Goal: Transaction & Acquisition: Purchase product/service

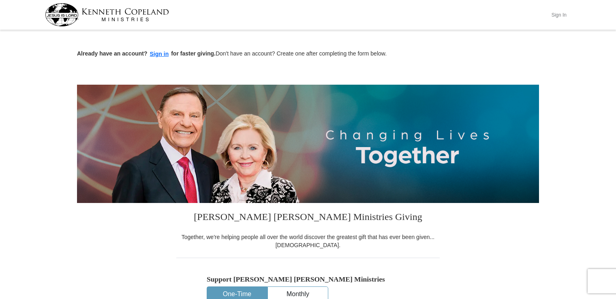
click at [555, 17] on button "Sign In" at bounding box center [559, 15] width 24 height 13
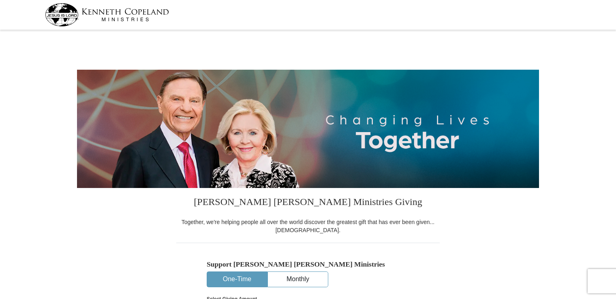
select select "TX"
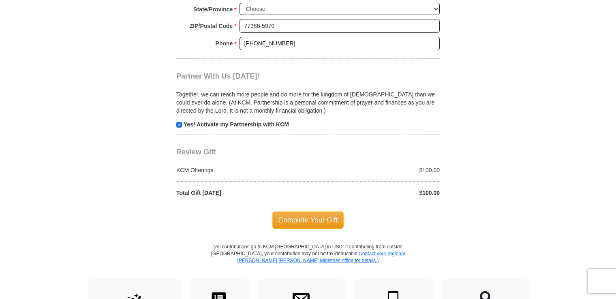
scroll to position [730, 0]
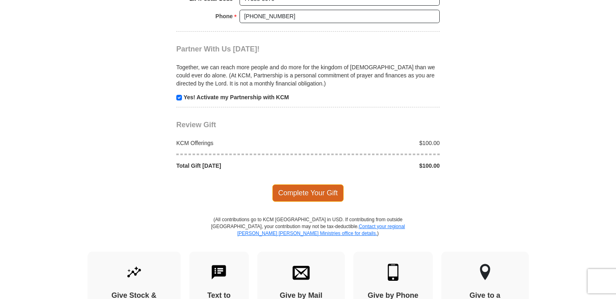
click at [323, 201] on span "Complete Your Gift" at bounding box center [308, 192] width 72 height 17
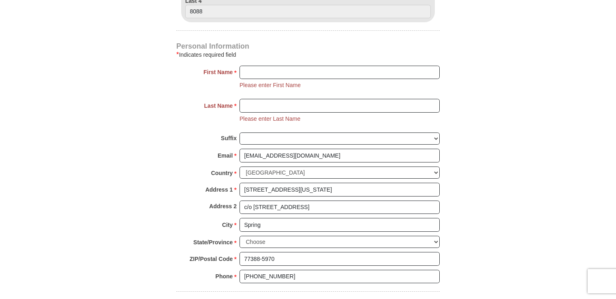
scroll to position [487, 0]
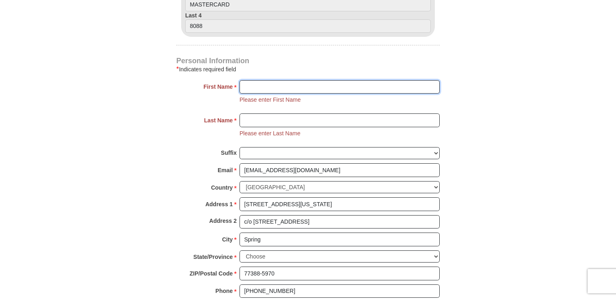
click at [263, 93] on input "First Name *" at bounding box center [340, 87] width 200 height 14
type input "Joanne"
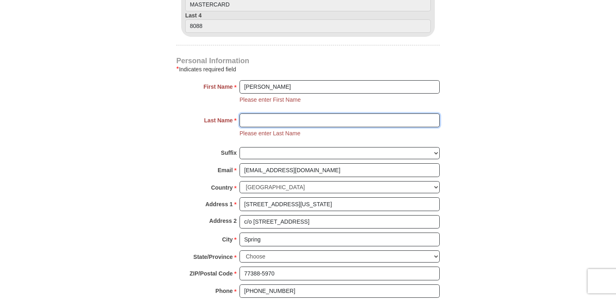
type input "Bolden"
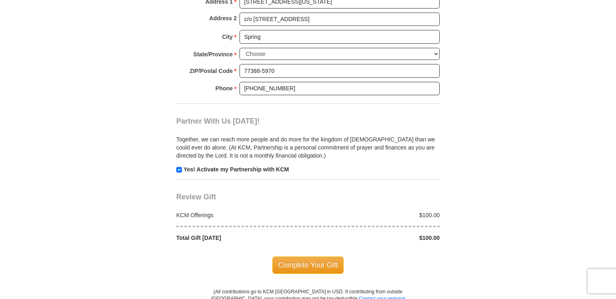
scroll to position [770, 0]
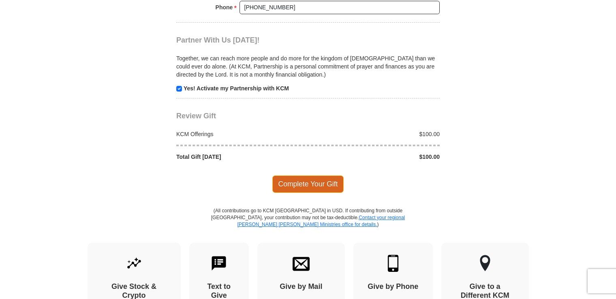
click at [310, 193] on span "Complete Your Gift" at bounding box center [308, 184] width 72 height 17
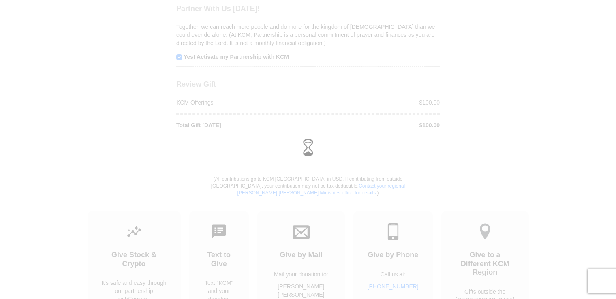
scroll to position [737, 0]
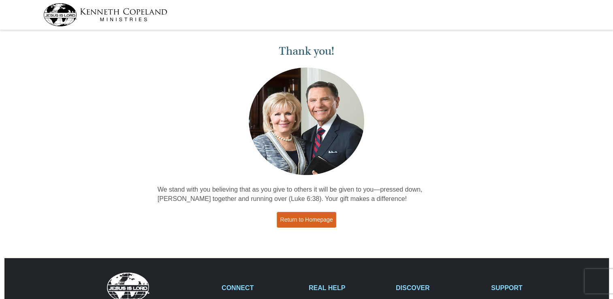
click at [322, 224] on link "Return to Homepage" at bounding box center [307, 220] width 60 height 16
